Goal: Find specific page/section: Find specific page/section

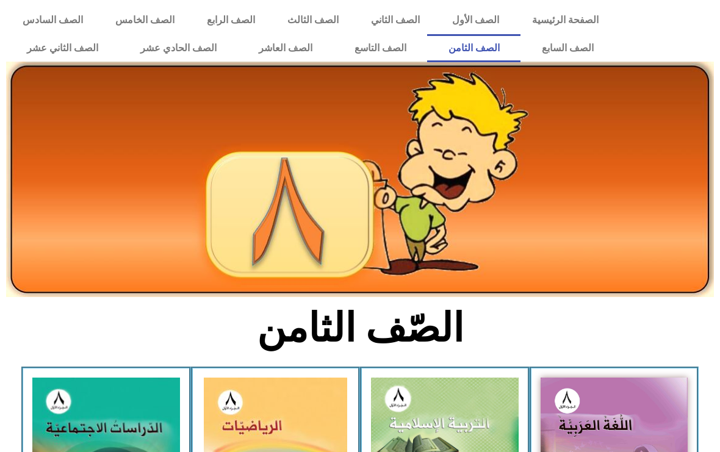
scroll to position [221, 0]
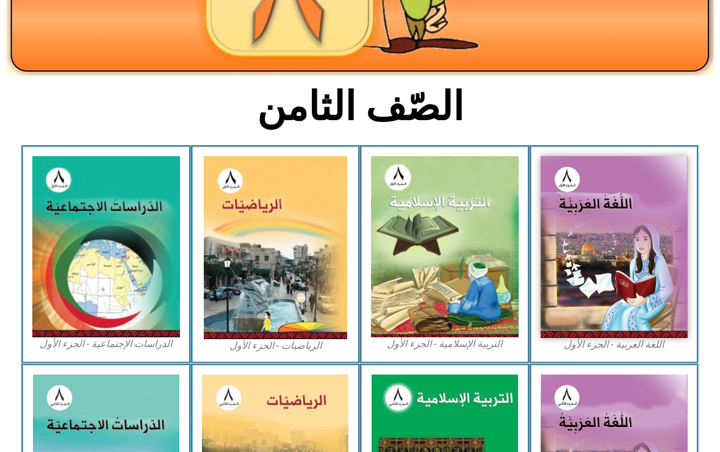
click at [659, 232] on img at bounding box center [615, 247] width 148 height 182
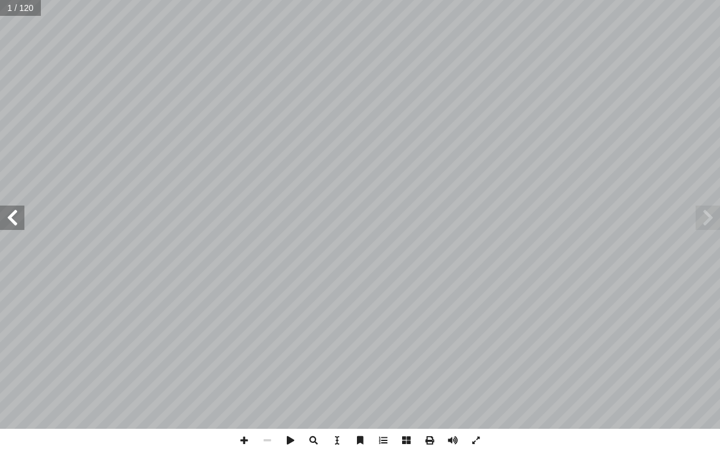
click at [18, 223] on span at bounding box center [12, 218] width 24 height 24
click at [14, 220] on span at bounding box center [12, 218] width 24 height 24
click at [16, 212] on span at bounding box center [12, 218] width 24 height 24
click at [4, 223] on span at bounding box center [12, 218] width 24 height 24
click at [9, 214] on span at bounding box center [12, 218] width 24 height 24
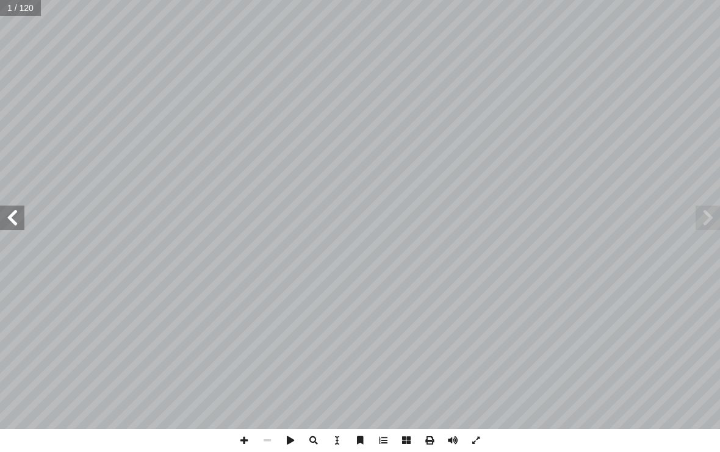
click at [5, 218] on span at bounding box center [12, 218] width 24 height 24
click at [11, 223] on span at bounding box center [12, 218] width 24 height 24
click at [7, 216] on span at bounding box center [12, 218] width 24 height 24
click at [15, 212] on span at bounding box center [12, 218] width 24 height 24
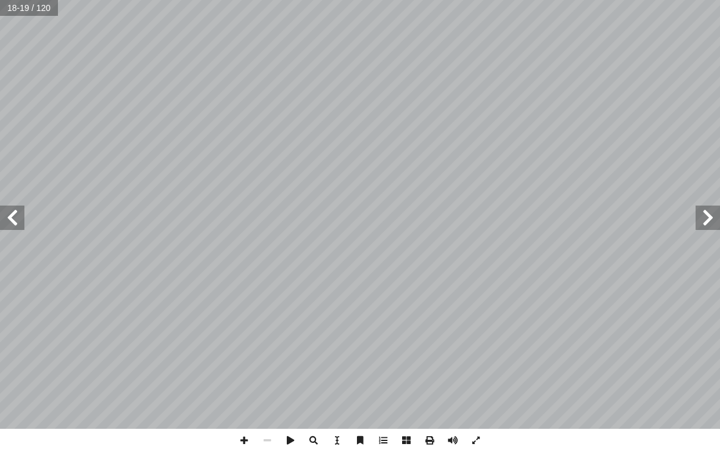
click at [16, 218] on span at bounding box center [12, 218] width 24 height 24
click at [13, 214] on span at bounding box center [12, 218] width 24 height 24
click at [9, 217] on span at bounding box center [12, 218] width 24 height 24
